Goal: Navigation & Orientation: Find specific page/section

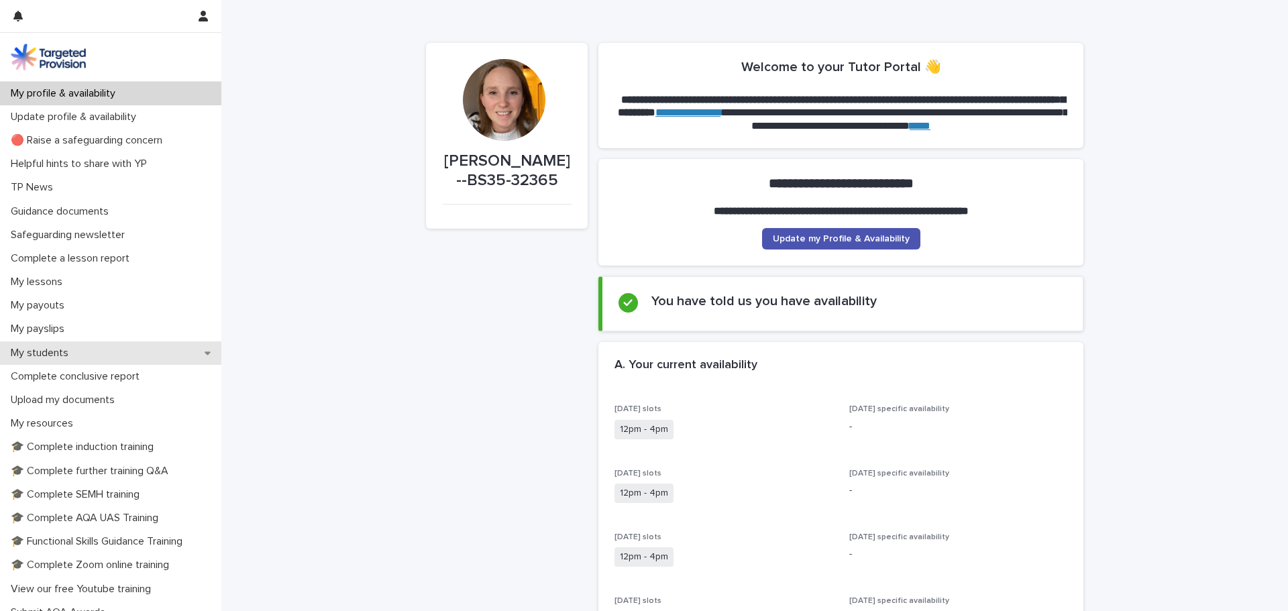
click at [85, 353] on div "My students" at bounding box center [110, 353] width 221 height 23
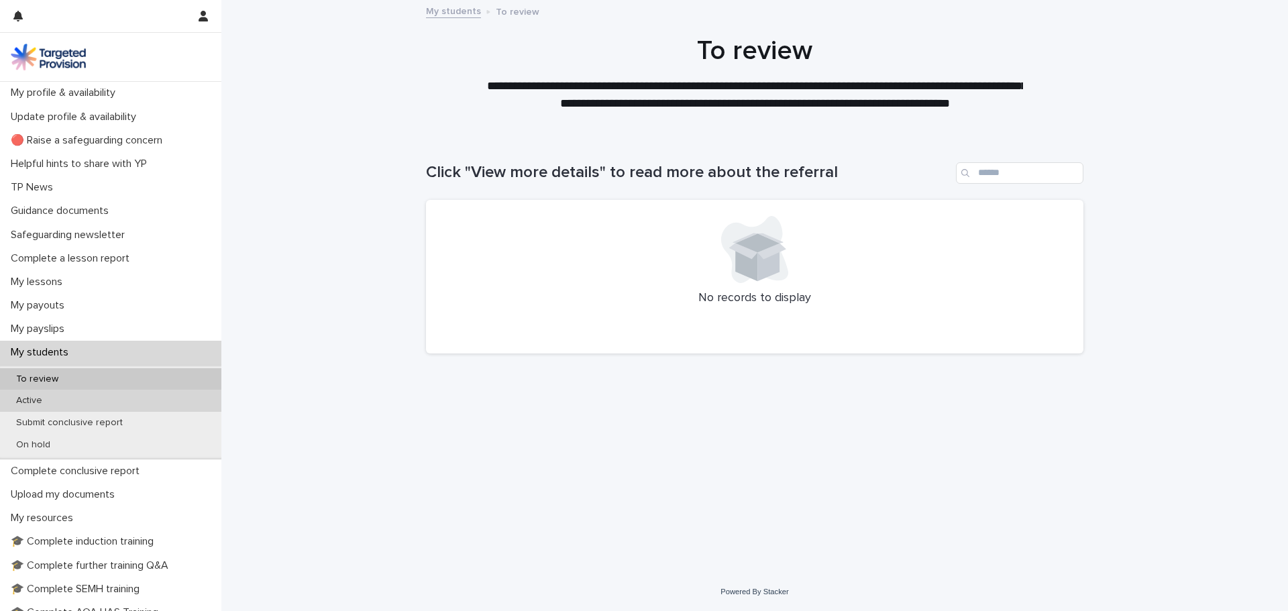
click at [74, 402] on div "Active" at bounding box center [110, 401] width 221 height 22
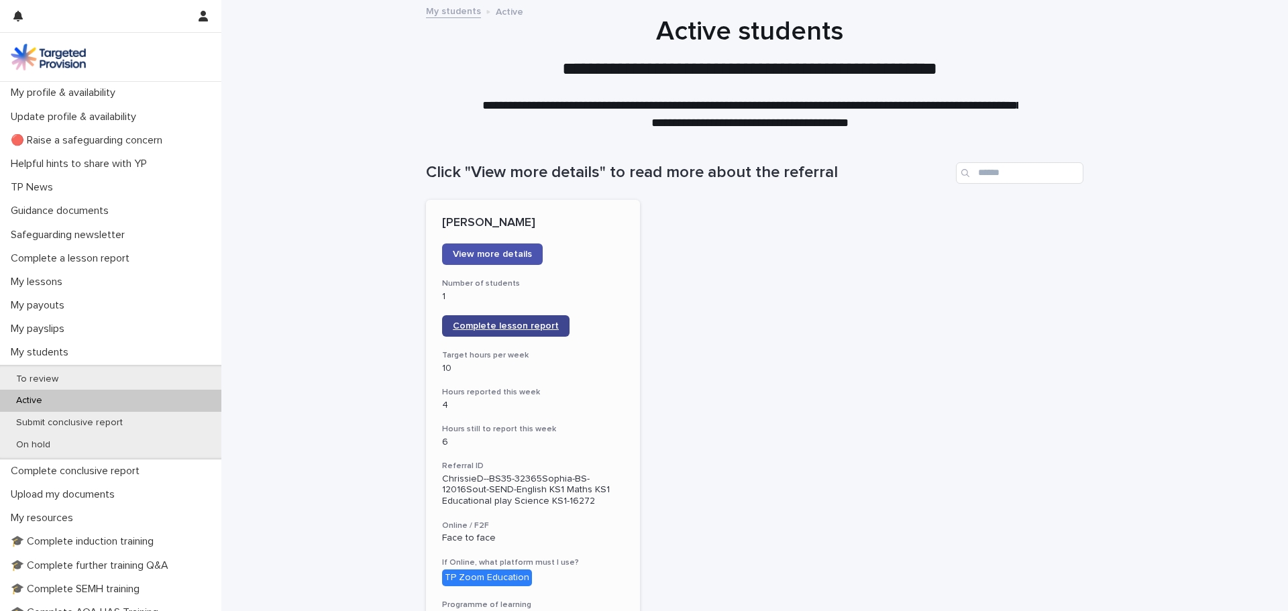
click at [513, 327] on span "Complete lesson report" at bounding box center [506, 325] width 106 height 9
click at [47, 284] on p "My lessons" at bounding box center [39, 282] width 68 height 13
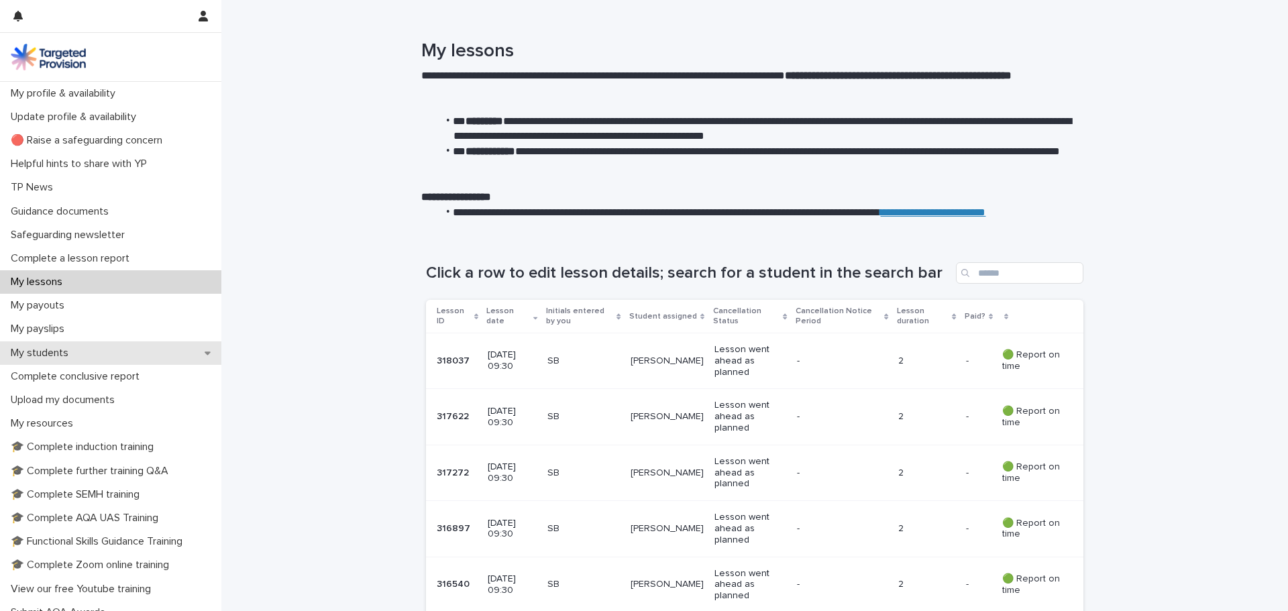
click at [40, 356] on p "My students" at bounding box center [42, 353] width 74 height 13
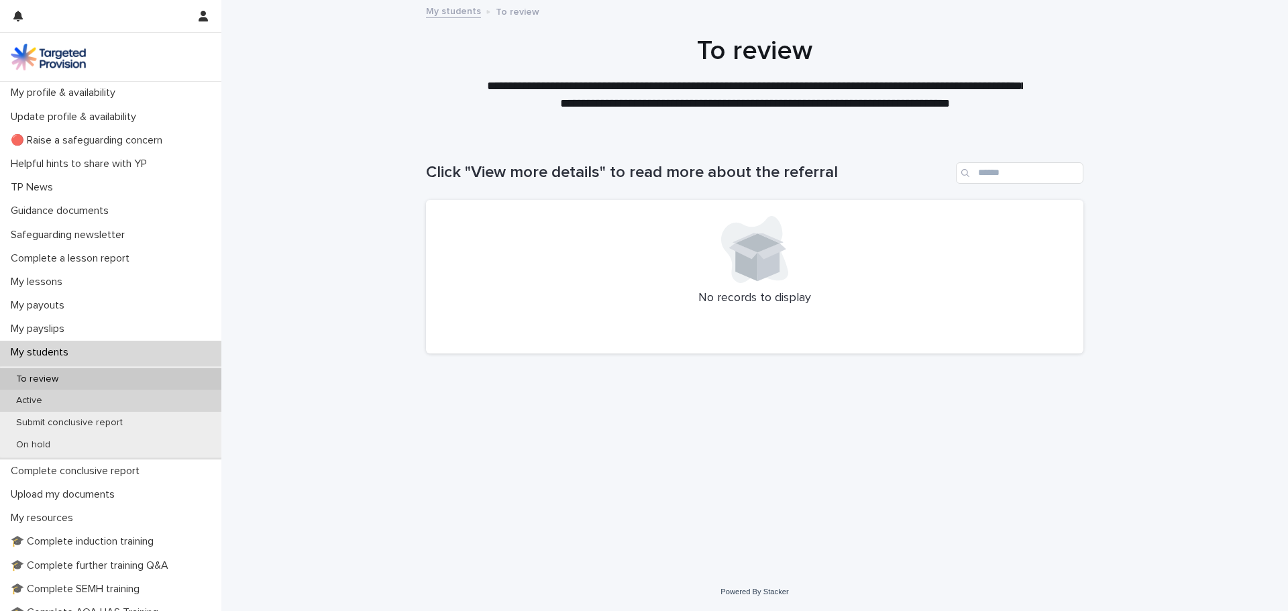
click at [45, 405] on p "Active" at bounding box center [29, 400] width 48 height 11
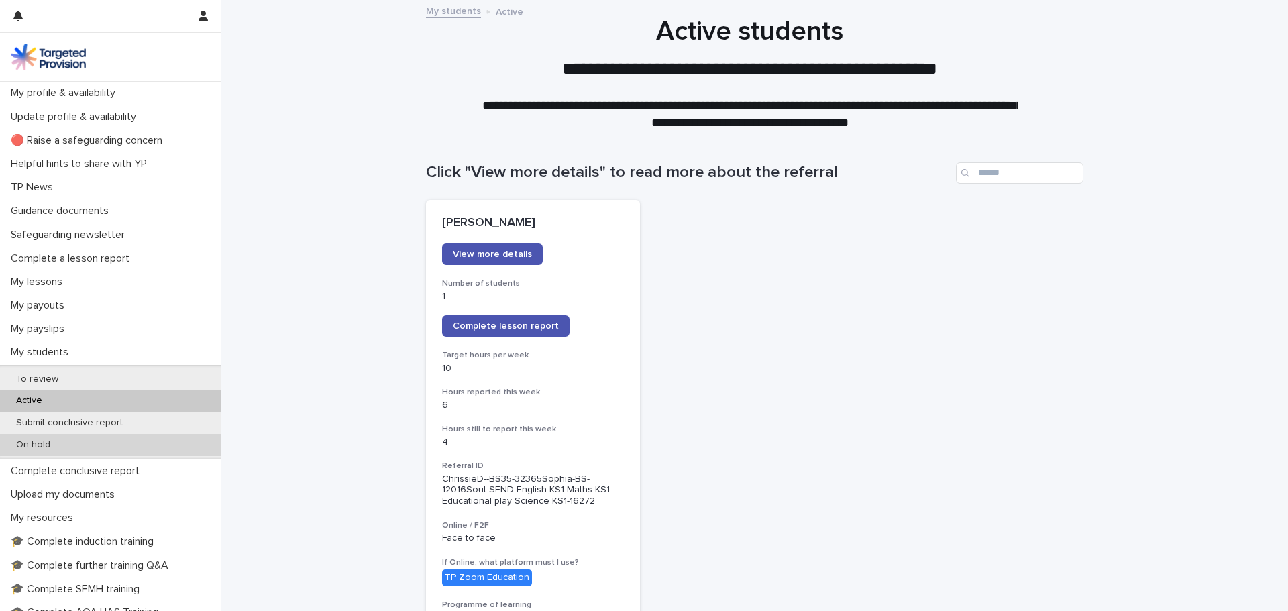
click at [21, 447] on p "On hold" at bounding box center [33, 444] width 56 height 11
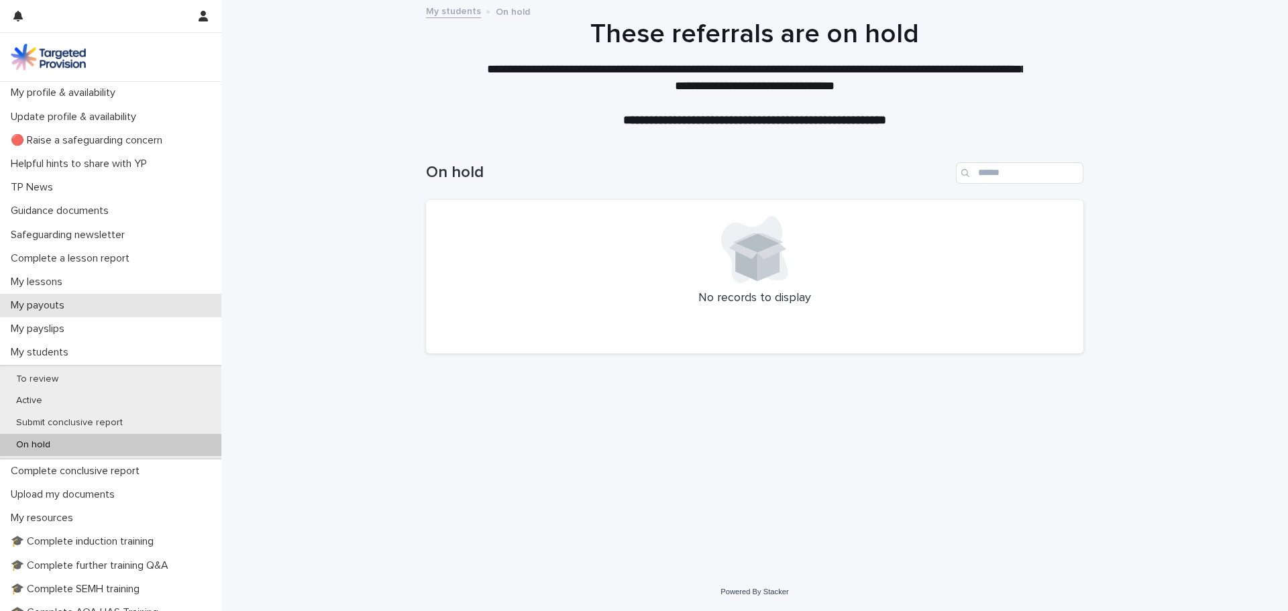
click at [58, 311] on p "My payouts" at bounding box center [40, 305] width 70 height 13
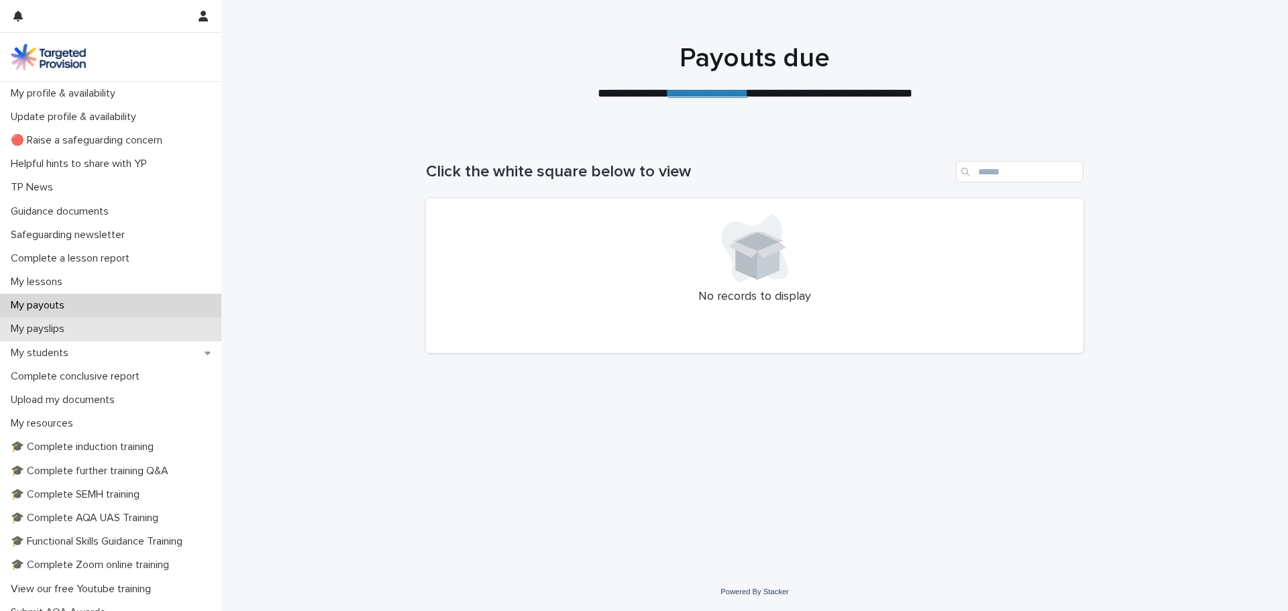
click at [58, 335] on p "My payslips" at bounding box center [40, 329] width 70 height 13
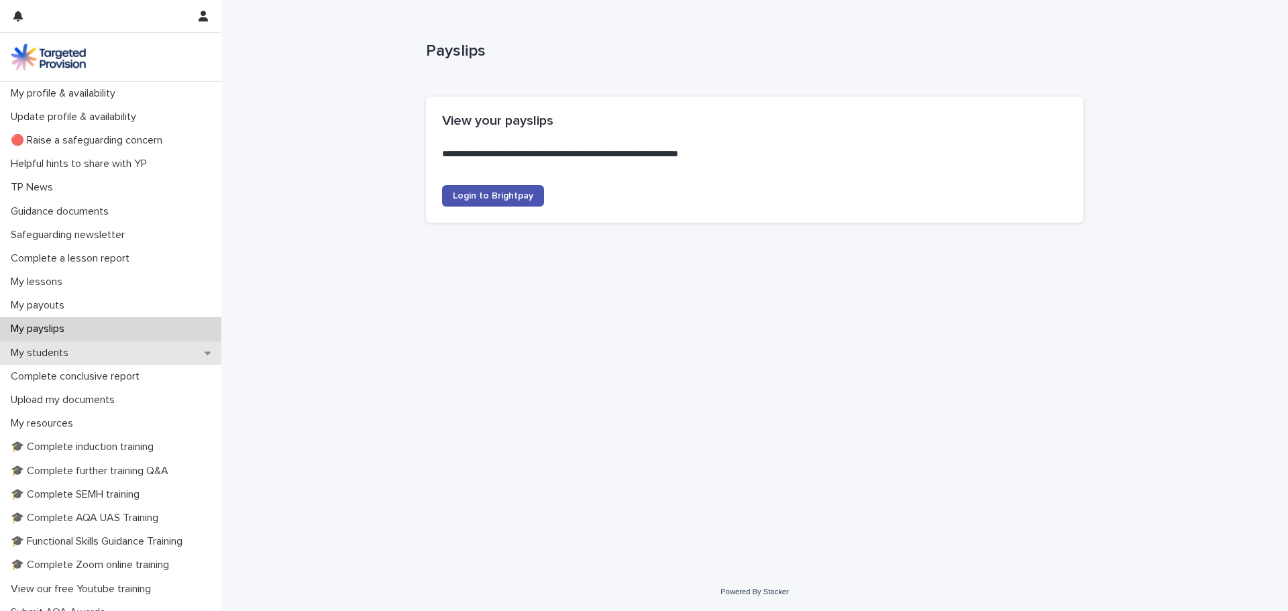
click at [60, 358] on p "My students" at bounding box center [42, 353] width 74 height 13
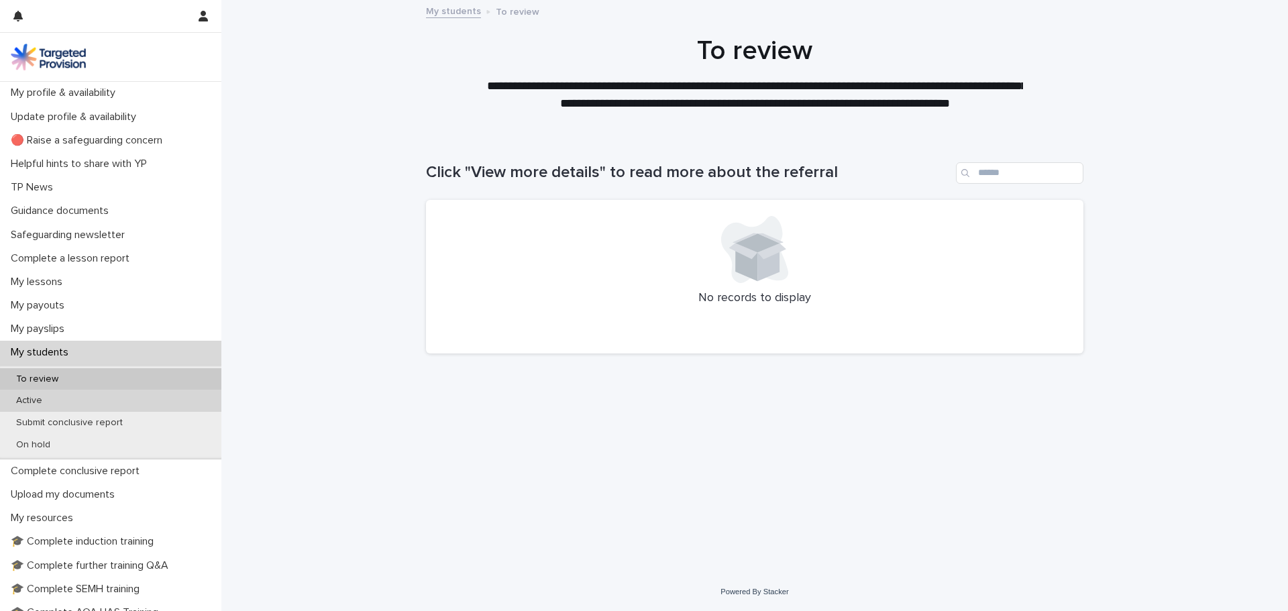
click at [60, 397] on div "Active" at bounding box center [110, 401] width 221 height 22
